Goal: Task Accomplishment & Management: Use online tool/utility

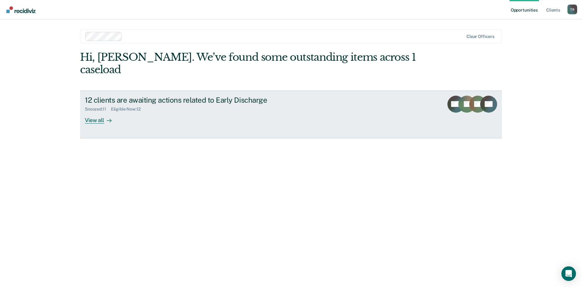
click at [87, 112] on div "View all" at bounding box center [102, 118] width 34 height 12
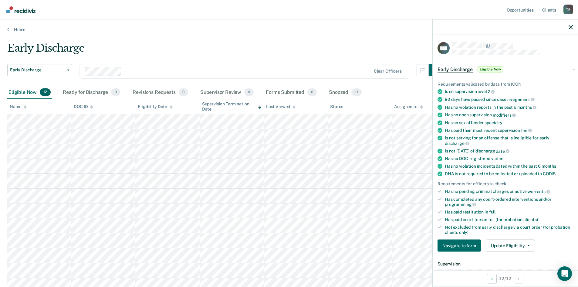
click at [573, 25] on div at bounding box center [504, 26] width 145 height 15
click at [573, 26] on div at bounding box center [504, 26] width 145 height 15
click at [570, 26] on icon "button" at bounding box center [570, 27] width 4 height 4
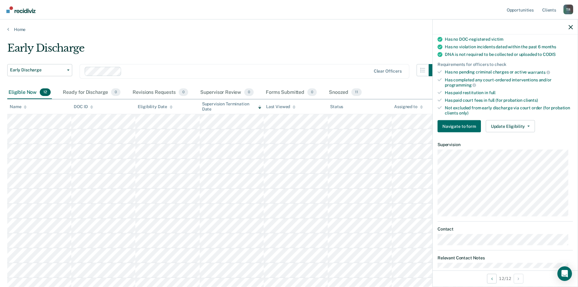
scroll to position [121, 0]
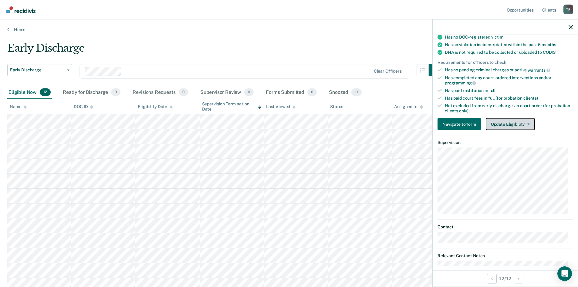
click at [505, 125] on button "Update Eligibility" at bounding box center [510, 124] width 49 height 12
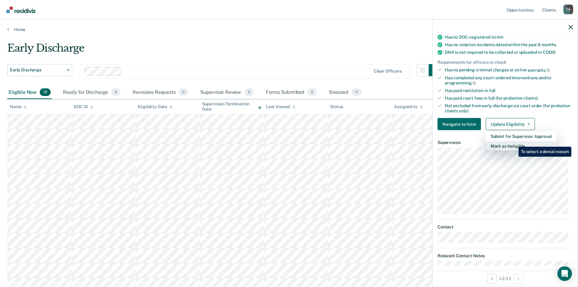
click at [514, 142] on button "Mark as Ineligible" at bounding box center [521, 146] width 71 height 10
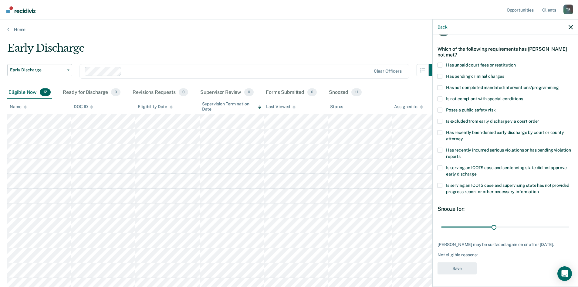
scroll to position [18, 0]
click at [461, 65] on span "Has unpaid court fees or restitution" at bounding box center [481, 65] width 70 height 5
click at [516, 63] on input "Has unpaid court fees or restitution" at bounding box center [516, 63] width 0 height 0
click at [476, 89] on span "Has not completed mandated interventions/programming" at bounding box center [502, 87] width 113 height 5
click at [559, 86] on input "Has not completed mandated interventions/programming" at bounding box center [559, 86] width 0 height 0
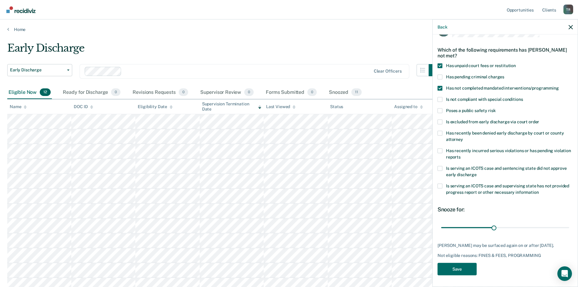
click at [476, 89] on span "Has not completed mandated interventions/programming" at bounding box center [502, 87] width 113 height 5
click at [559, 86] on input "Has not completed mandated interventions/programming" at bounding box center [559, 86] width 0 height 0
click at [458, 270] on button "Save" at bounding box center [456, 268] width 39 height 12
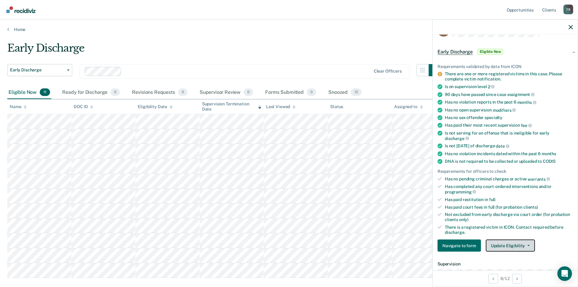
click at [513, 243] on button "Update Eligibility" at bounding box center [510, 245] width 49 height 12
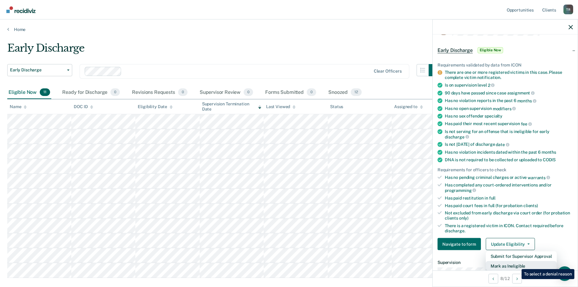
click at [517, 264] on button "Mark as Ineligible" at bounding box center [521, 266] width 71 height 10
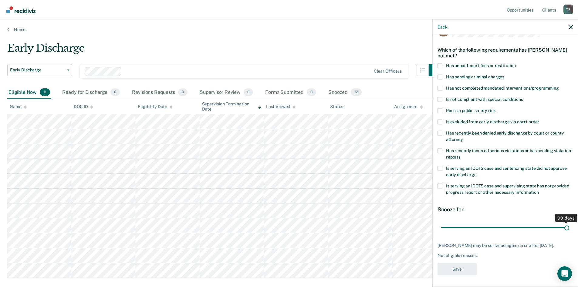
drag, startPoint x: 482, startPoint y: 227, endPoint x: 564, endPoint y: 227, distance: 82.2
click at [564, 227] on input "range" at bounding box center [505, 227] width 128 height 11
drag, startPoint x: 562, startPoint y: 229, endPoint x: 530, endPoint y: 228, distance: 31.8
type input "66"
click at [530, 228] on input "range" at bounding box center [505, 227] width 128 height 11
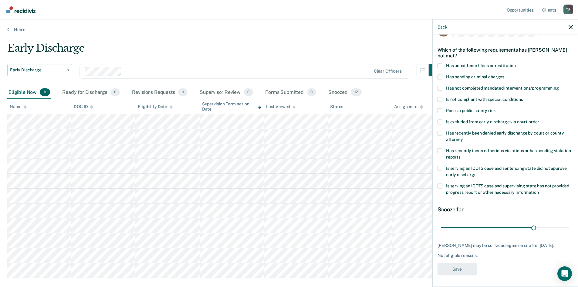
click at [516, 119] on span "Is excluded from early discharge via court order" at bounding box center [492, 121] width 93 height 5
click at [539, 119] on input "Is excluded from early discharge via court order" at bounding box center [539, 119] width 0 height 0
click at [463, 270] on button "Save" at bounding box center [456, 268] width 39 height 12
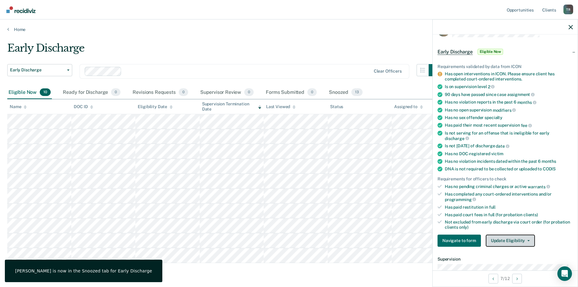
click at [511, 240] on button "Update Eligibility" at bounding box center [510, 240] width 49 height 12
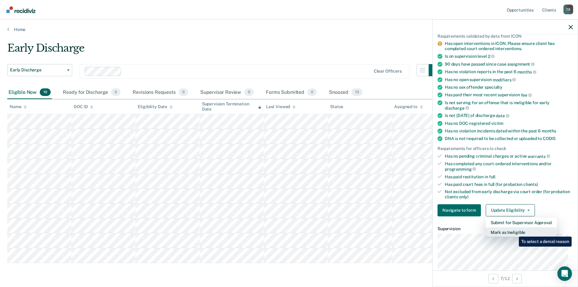
click at [514, 232] on button "Mark as Ineligible" at bounding box center [521, 232] width 71 height 10
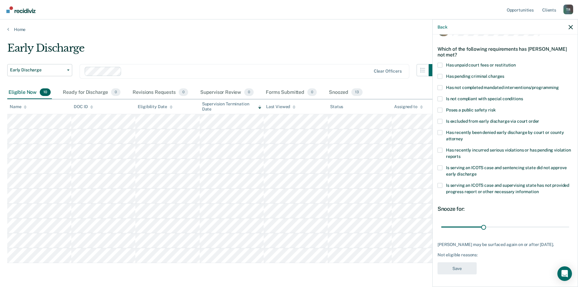
scroll to position [23, 0]
click at [480, 62] on span "Has unpaid court fees or restitution" at bounding box center [481, 64] width 70 height 5
click at [516, 62] on input "Has unpaid court fees or restitution" at bounding box center [516, 62] width 0 height 0
click at [481, 85] on span "Has not completed mandated interventions/programming" at bounding box center [502, 87] width 113 height 5
click at [559, 85] on input "Has not completed mandated interventions/programming" at bounding box center [559, 85] width 0 height 0
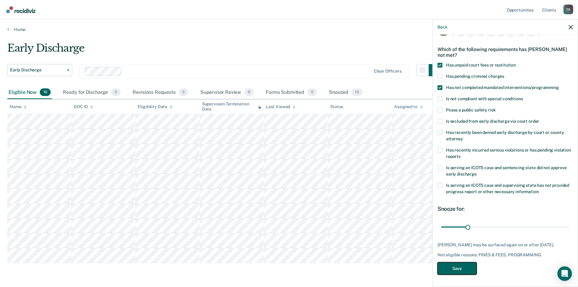
click at [455, 268] on button "Save" at bounding box center [456, 268] width 39 height 12
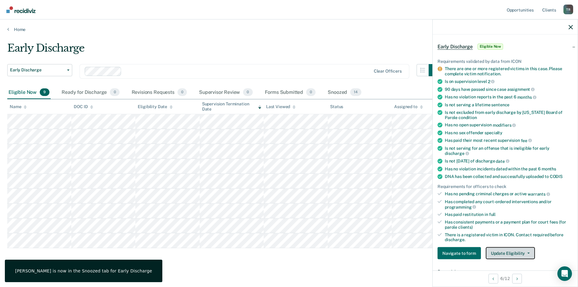
click at [512, 253] on button "Update Eligibility" at bounding box center [510, 253] width 49 height 12
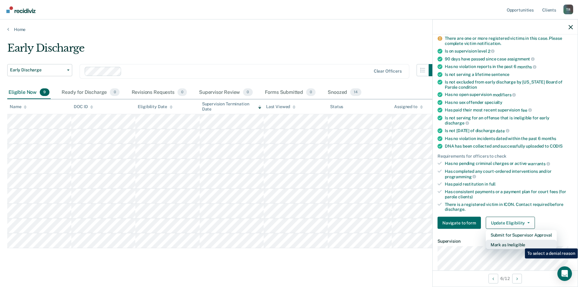
click at [520, 244] on button "Mark as Ineligible" at bounding box center [521, 245] width 71 height 10
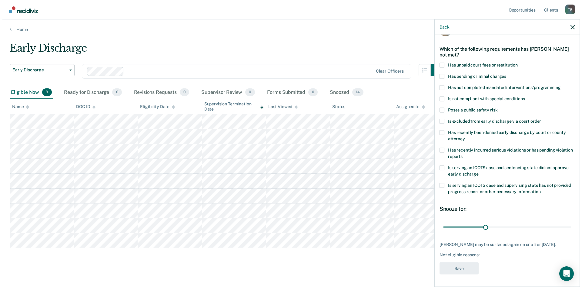
scroll to position [23, 0]
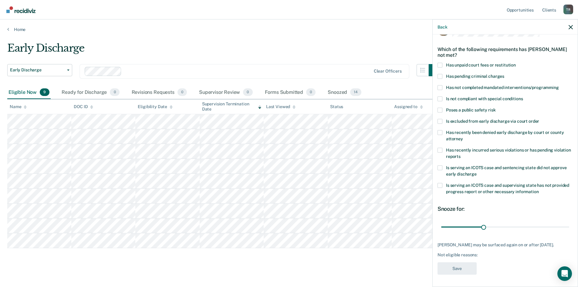
click at [494, 118] on span "Is excluded from early discharge via court order" at bounding box center [492, 120] width 93 height 5
click at [539, 119] on input "Is excluded from early discharge via court order" at bounding box center [539, 119] width 0 height 0
click at [453, 266] on button "Save" at bounding box center [456, 268] width 39 height 12
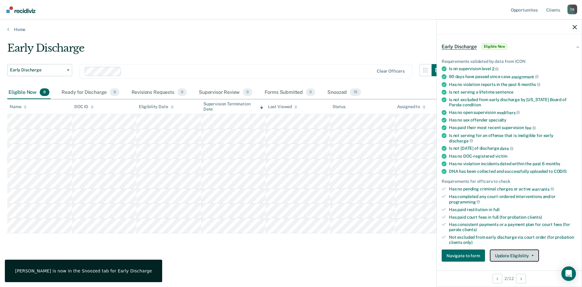
click at [513, 254] on button "Update Eligibility" at bounding box center [514, 255] width 49 height 12
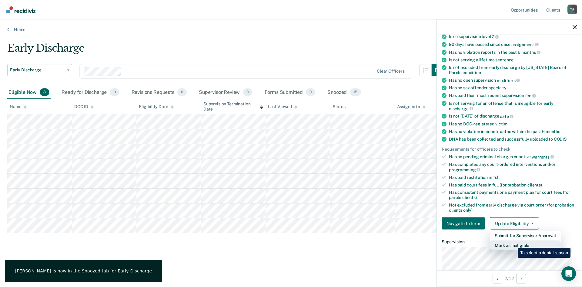
click at [513, 243] on button "Mark as Ineligible" at bounding box center [525, 245] width 71 height 10
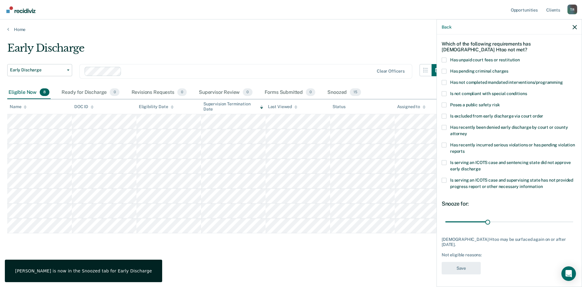
scroll to position [18, 0]
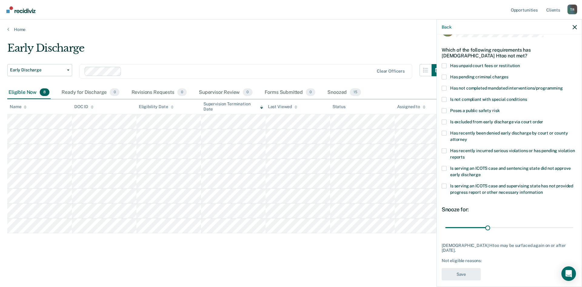
click at [465, 65] on span "Has unpaid court fees or restitution" at bounding box center [485, 65] width 70 height 5
click at [520, 63] on input "Has unpaid court fees or restitution" at bounding box center [520, 63] width 0 height 0
click at [464, 267] on button "Save" at bounding box center [461, 273] width 39 height 12
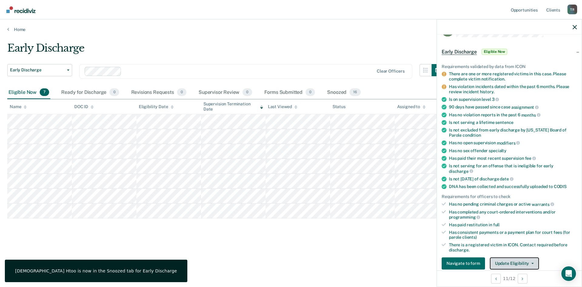
click at [524, 264] on button "Update Eligibility" at bounding box center [514, 263] width 49 height 12
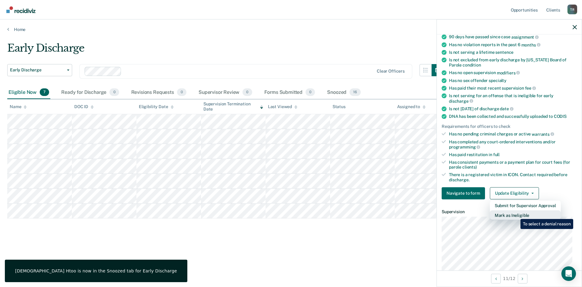
click at [516, 214] on button "Mark as Ineligible" at bounding box center [525, 215] width 71 height 10
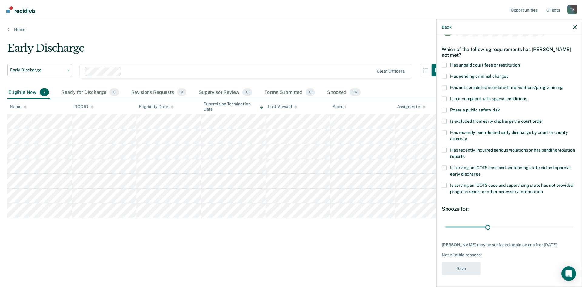
click at [483, 62] on span "Has unpaid court fees or restitution" at bounding box center [485, 64] width 70 height 5
click at [520, 62] on input "Has unpaid court fees or restitution" at bounding box center [520, 62] width 0 height 0
click at [481, 96] on span "Is not compliant with special conditions" at bounding box center [488, 98] width 77 height 5
click at [527, 96] on input "Is not compliant with special conditions" at bounding box center [527, 96] width 0 height 0
click at [471, 269] on button "Save" at bounding box center [461, 268] width 39 height 12
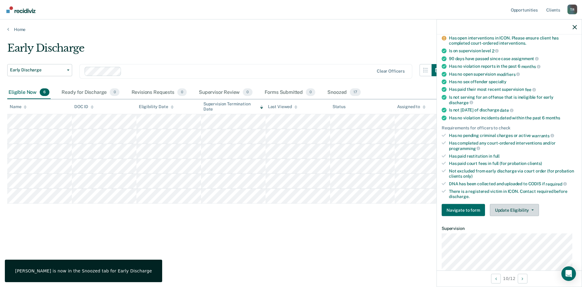
scroll to position [83, 0]
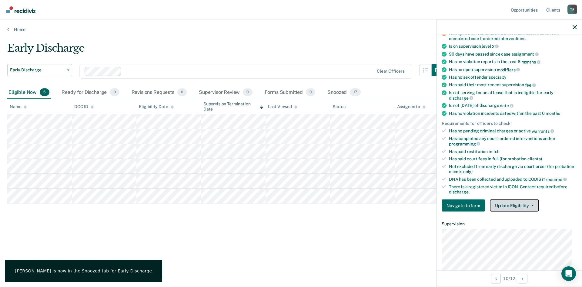
click at [509, 202] on button "Update Eligibility" at bounding box center [514, 205] width 49 height 12
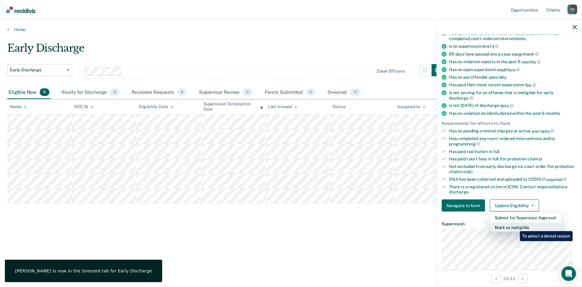
click at [516, 226] on button "Mark as Ineligible" at bounding box center [525, 227] width 71 height 10
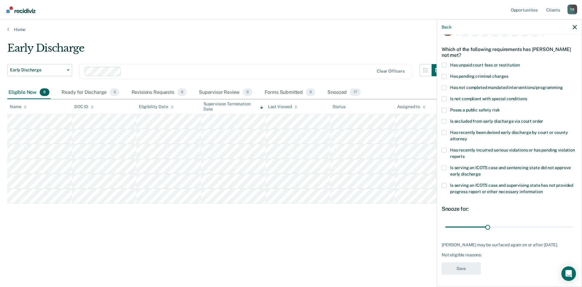
click at [473, 62] on span "Has unpaid court fees or restitution" at bounding box center [485, 64] width 70 height 5
click at [520, 62] on input "Has unpaid court fees or restitution" at bounding box center [520, 62] width 0 height 0
click at [479, 118] on span "Is excluded from early discharge via court order" at bounding box center [496, 120] width 93 height 5
click at [543, 119] on input "Is excluded from early discharge via court order" at bounding box center [543, 119] width 0 height 0
click at [460, 274] on div "AH Which of the following requirements has [PERSON_NAME] not met? Has unpaid co…" at bounding box center [509, 151] width 135 height 254
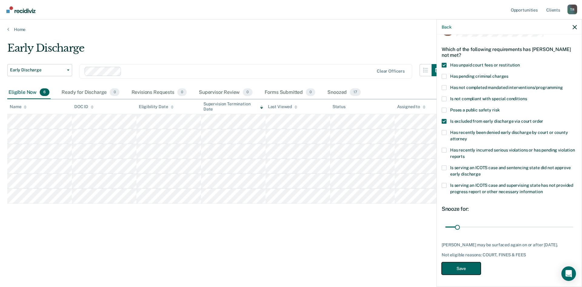
click at [462, 268] on button "Save" at bounding box center [461, 268] width 39 height 12
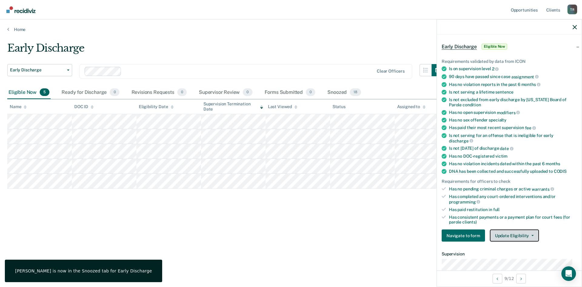
click at [524, 237] on button "Update Eligibility" at bounding box center [514, 235] width 49 height 12
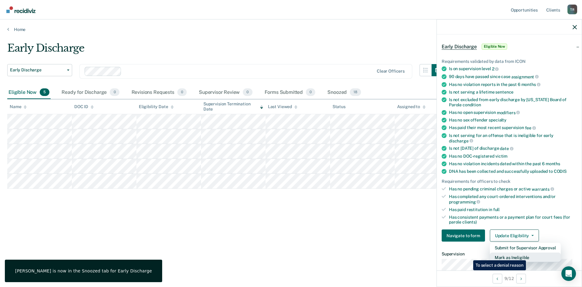
click at [527, 255] on button "Mark as Ineligible" at bounding box center [525, 257] width 71 height 10
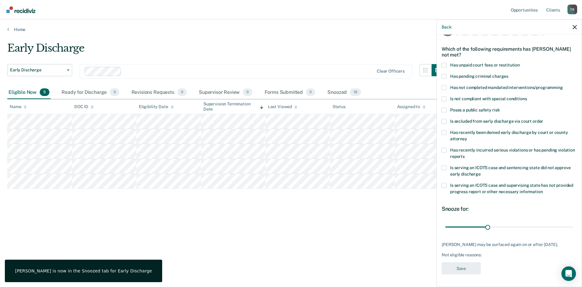
scroll to position [18, 0]
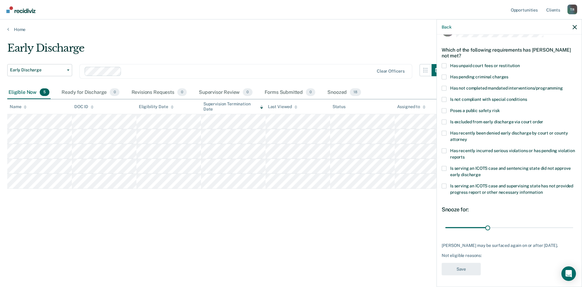
click at [505, 67] on span "Has unpaid court fees or restitution" at bounding box center [485, 65] width 70 height 5
click at [520, 63] on input "Has unpaid court fees or restitution" at bounding box center [520, 63] width 0 height 0
click at [469, 267] on button "Save" at bounding box center [461, 268] width 39 height 12
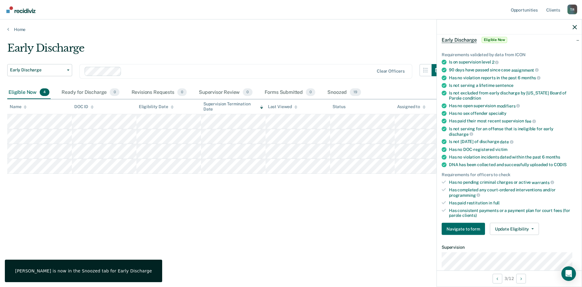
scroll to position [48, 0]
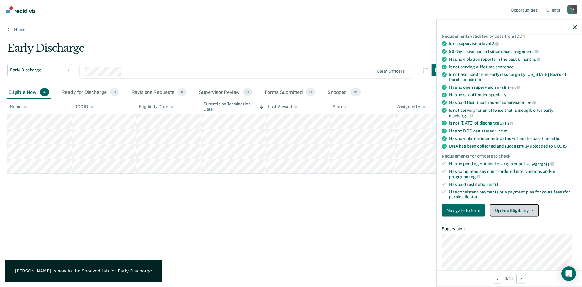
click at [517, 210] on button "Update Eligibility" at bounding box center [514, 210] width 49 height 12
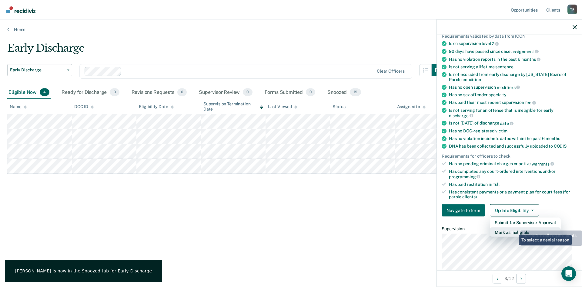
click at [515, 230] on button "Mark as Ineligible" at bounding box center [525, 232] width 71 height 10
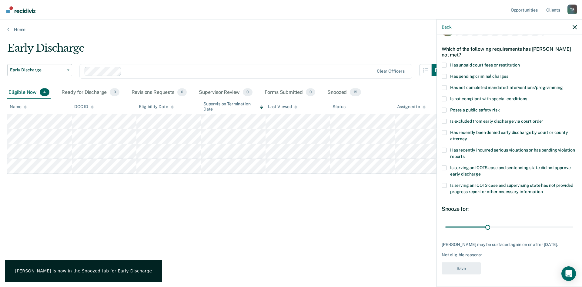
scroll to position [23, 0]
click at [489, 62] on span "Has unpaid court fees or restitution" at bounding box center [485, 64] width 70 height 5
click at [520, 62] on input "Has unpaid court fees or restitution" at bounding box center [520, 62] width 0 height 0
click at [466, 269] on button "Save" at bounding box center [461, 268] width 39 height 12
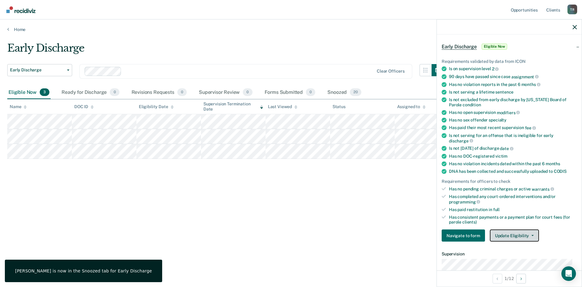
click at [500, 231] on button "Update Eligibility" at bounding box center [514, 235] width 49 height 12
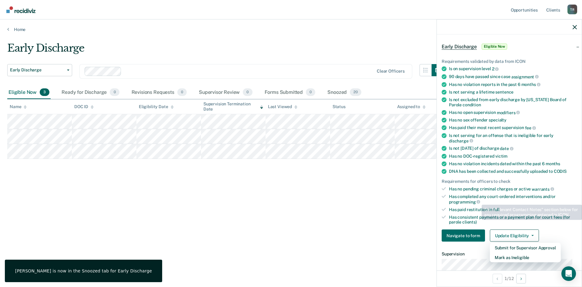
click at [381, 200] on div "Early Discharge Early Discharge Early Discharge Clear officers Eligible Now 3 R…" at bounding box center [291, 141] width 568 height 199
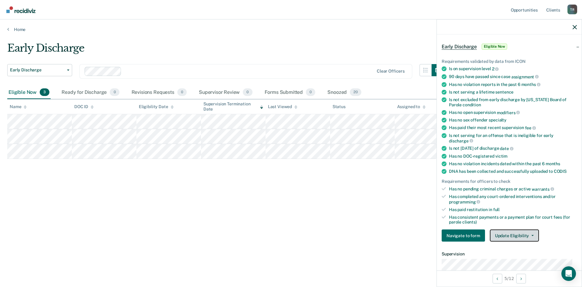
click at [503, 236] on button "Update Eligibility" at bounding box center [514, 235] width 49 height 12
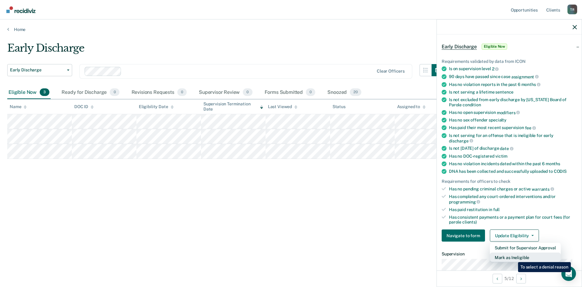
click at [514, 256] on button "Mark as Ineligible" at bounding box center [525, 257] width 71 height 10
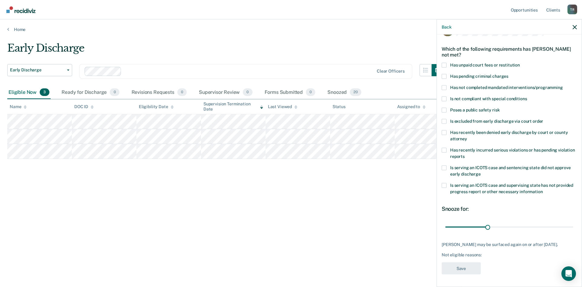
scroll to position [18, 0]
click at [472, 65] on span "Has unpaid court fees or restitution" at bounding box center [485, 65] width 70 height 5
click at [520, 63] on input "Has unpaid court fees or restitution" at bounding box center [520, 63] width 0 height 0
click at [458, 271] on button "Save" at bounding box center [461, 268] width 39 height 12
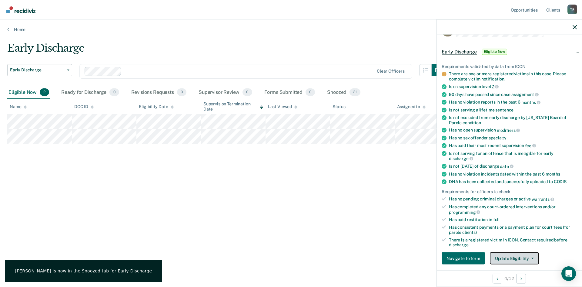
click at [510, 261] on button "Update Eligibility" at bounding box center [514, 258] width 49 height 12
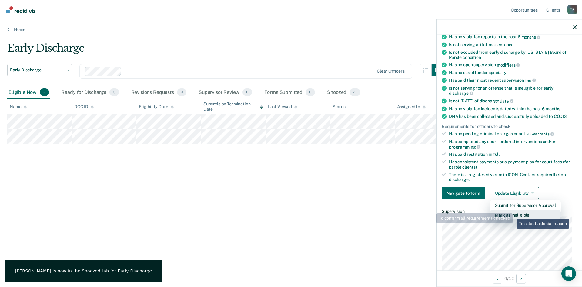
click at [512, 215] on button "Mark as Ineligible" at bounding box center [525, 215] width 71 height 10
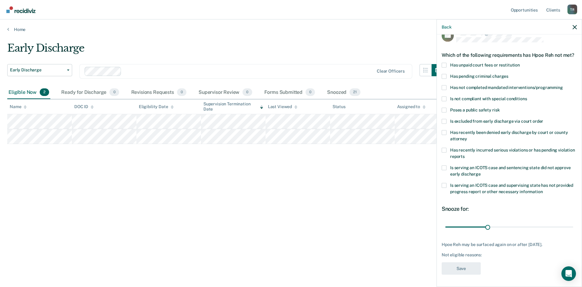
click at [473, 120] on span "Is excluded from early discharge via court order" at bounding box center [496, 120] width 93 height 5
click at [543, 119] on input "Is excluded from early discharge via court order" at bounding box center [543, 119] width 0 height 0
click at [458, 265] on button "Save" at bounding box center [461, 268] width 39 height 12
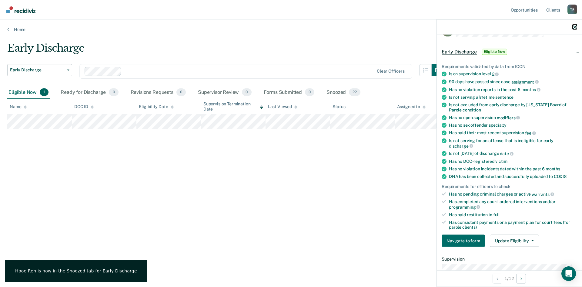
drag, startPoint x: 573, startPoint y: 27, endPoint x: 568, endPoint y: 34, distance: 8.0
click at [573, 27] on icon "button" at bounding box center [575, 27] width 4 height 4
